Goal: Transaction & Acquisition: Purchase product/service

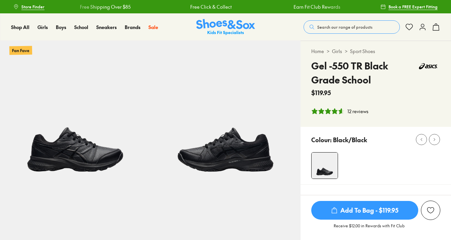
select select "*"
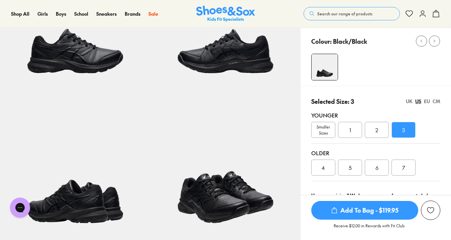
scroll to position [118, 0]
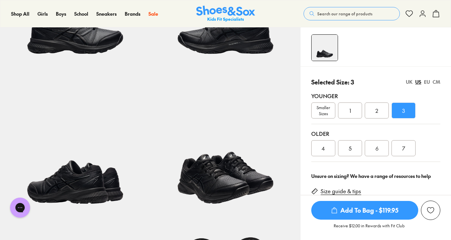
click at [234, 184] on img at bounding box center [225, 148] width 150 height 150
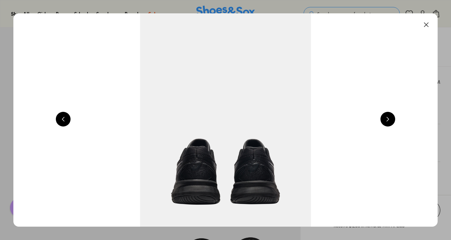
click at [430, 26] on button at bounding box center [426, 24] width 15 height 15
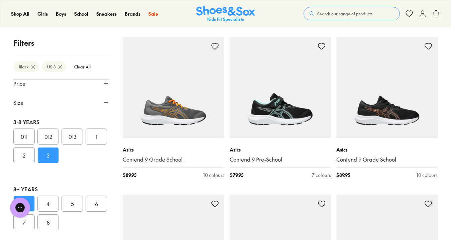
scroll to position [1254, 0]
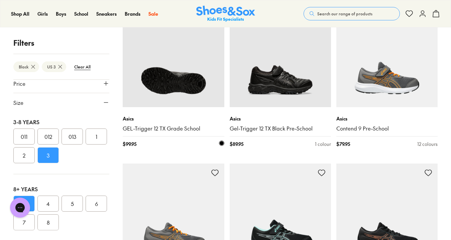
click at [202, 82] on img at bounding box center [173, 56] width 101 height 101
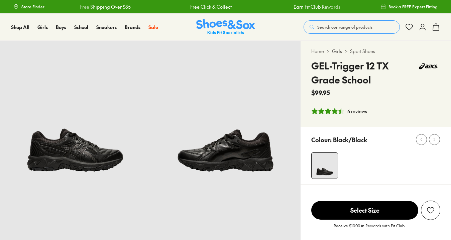
select select "*"
